Goal: Information Seeking & Learning: Check status

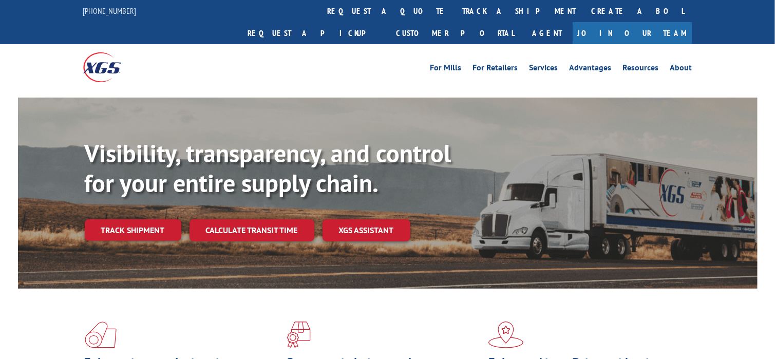
click at [142, 219] on link "Track shipment" at bounding box center [133, 230] width 97 height 22
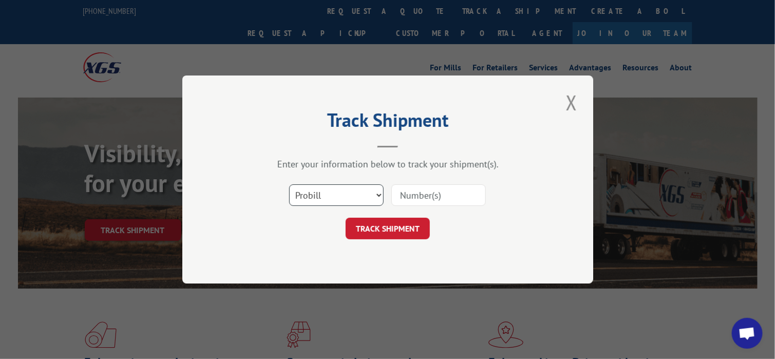
click at [342, 203] on select "Select category... Probill BOL PO" at bounding box center [336, 195] width 94 height 22
select select "bol"
click at [289, 184] on select "Select category... Probill BOL PO" at bounding box center [336, 195] width 94 height 22
click at [414, 196] on input at bounding box center [438, 195] width 94 height 22
click at [419, 193] on input at bounding box center [438, 195] width 94 height 22
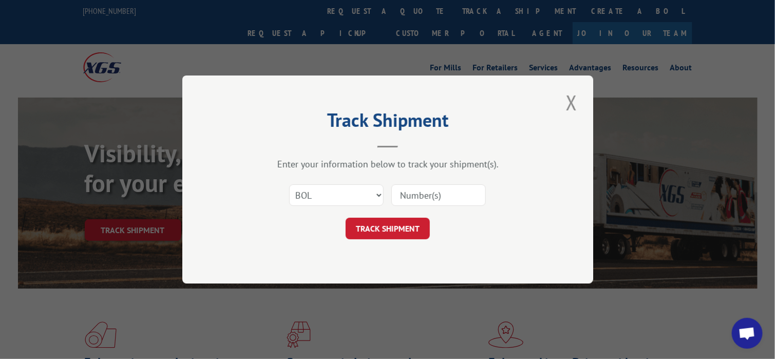
click at [408, 195] on input at bounding box center [438, 195] width 94 height 22
paste input "14370702"
type input "14370702"
click at [405, 220] on button "TRACK SHIPMENT" at bounding box center [387, 229] width 84 height 22
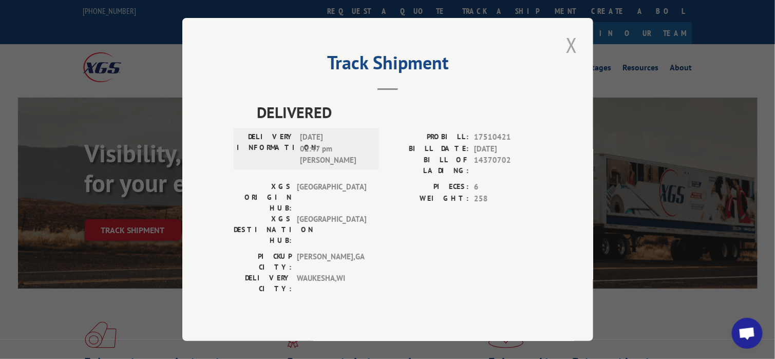
click at [568, 56] on button "Close modal" at bounding box center [571, 45] width 17 height 28
